Goal: Navigation & Orientation: Find specific page/section

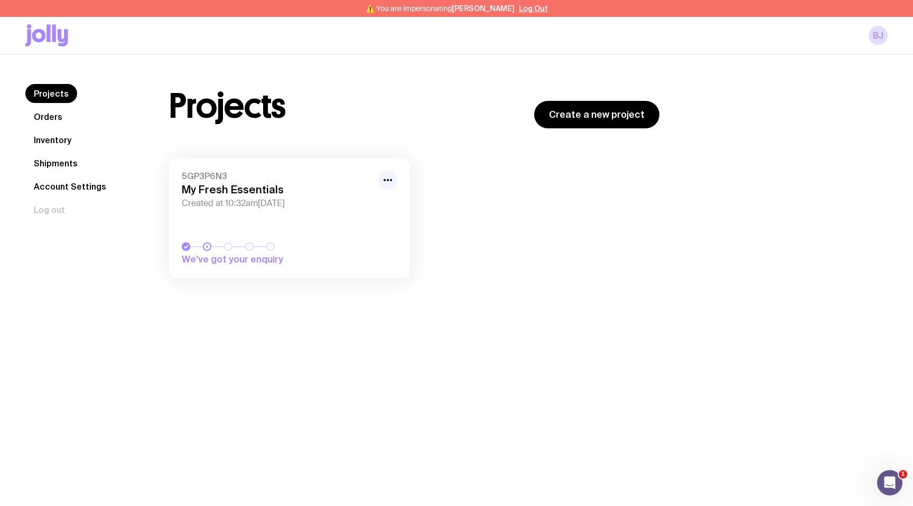
click at [80, 155] on nav "Projects Orders Inventory Shipments Account Settings Log out" at bounding box center [84, 151] width 118 height 135
click at [67, 173] on nav "Projects Orders Inventory Shipments Account Settings Log out" at bounding box center [84, 151] width 118 height 135
click at [64, 164] on link "Shipments" at bounding box center [55, 163] width 61 height 19
